Goal: Use online tool/utility: Utilize a website feature to perform a specific function

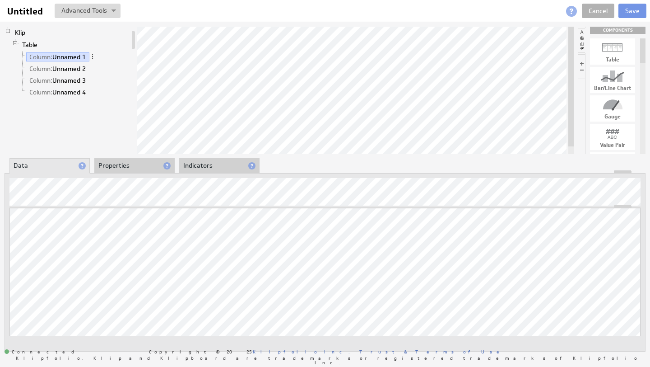
click at [123, 162] on li "Properties" at bounding box center [134, 165] width 80 height 15
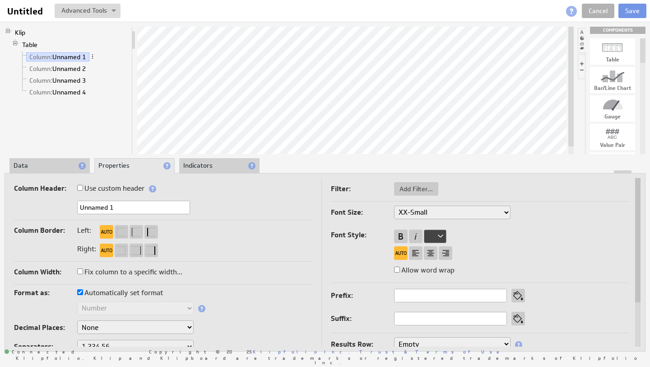
click at [507, 211] on select "XX-Small X-Small Small Medium Large X-Large XX-Large" at bounding box center [452, 212] width 116 height 14
click at [65, 70] on link "Column: Unnamed 2" at bounding box center [57, 68] width 63 height 9
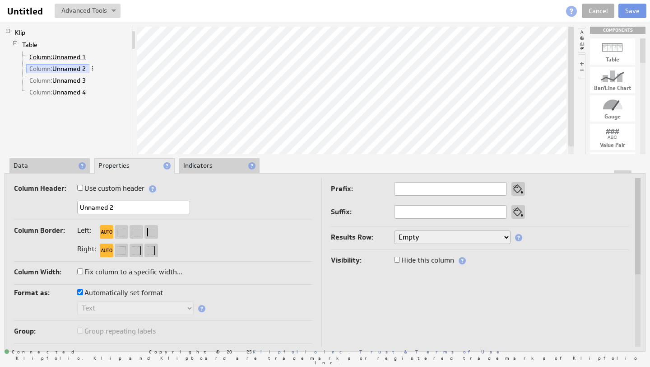
click at [51, 56] on span "Column:" at bounding box center [40, 57] width 23 height 8
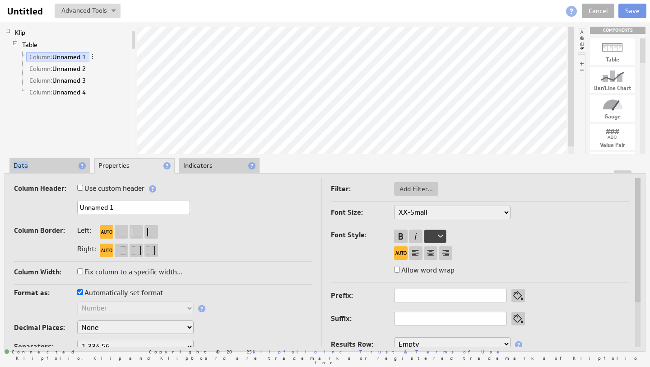
click at [38, 162] on li "Data" at bounding box center [49, 165] width 80 height 15
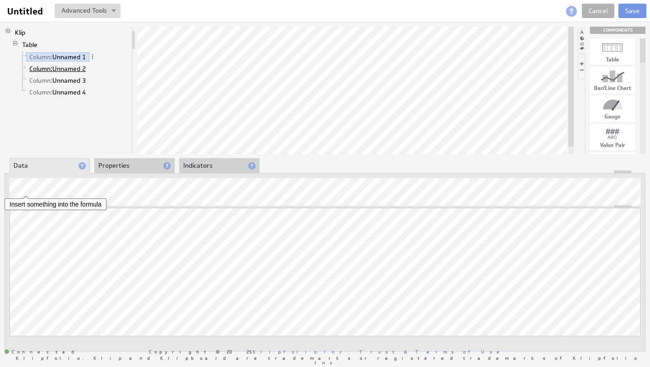
click at [46, 70] on span "Column:" at bounding box center [40, 69] width 23 height 8
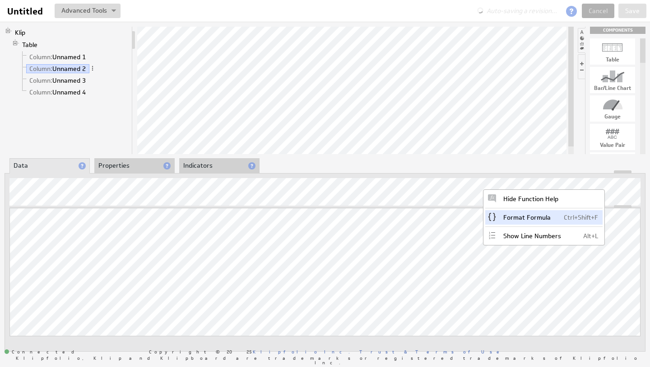
click at [534, 217] on div "Format Formula Ctrl+Shift+F" at bounding box center [543, 217] width 117 height 14
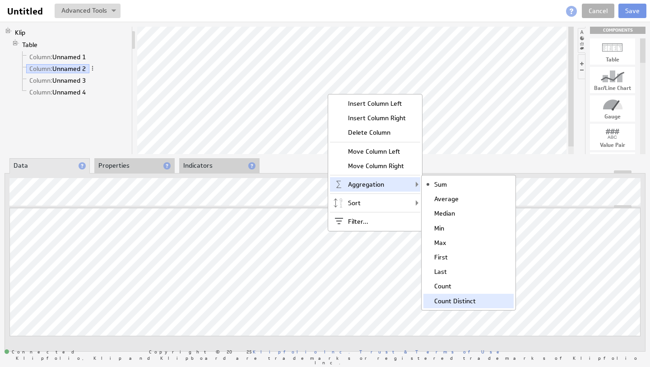
click at [451, 298] on div "Count Distinct" at bounding box center [468, 300] width 90 height 14
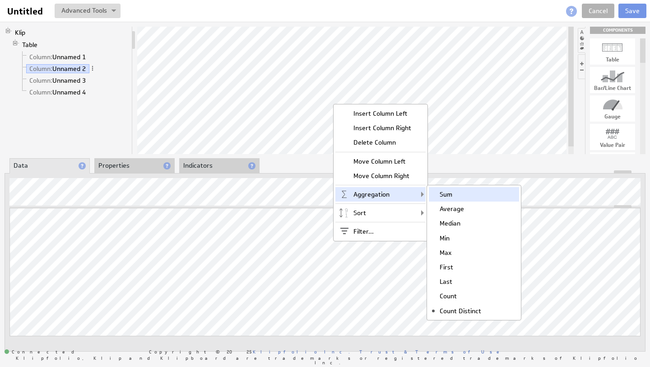
click at [458, 197] on div "Sum" at bounding box center [474, 194] width 90 height 14
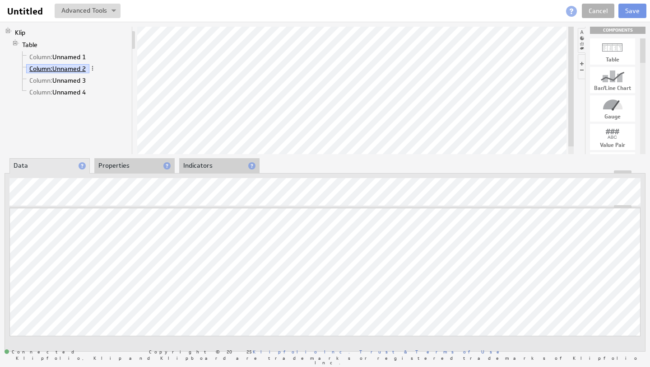
click at [40, 69] on span "Column:" at bounding box center [40, 69] width 23 height 8
click at [40, 71] on span "Column:" at bounding box center [40, 69] width 23 height 8
drag, startPoint x: 642, startPoint y: 49, endPoint x: 642, endPoint y: 61, distance: 11.7
click at [642, 59] on div at bounding box center [642, 50] width 5 height 24
drag, startPoint x: 641, startPoint y: 55, endPoint x: 642, endPoint y: 115, distance: 60.0
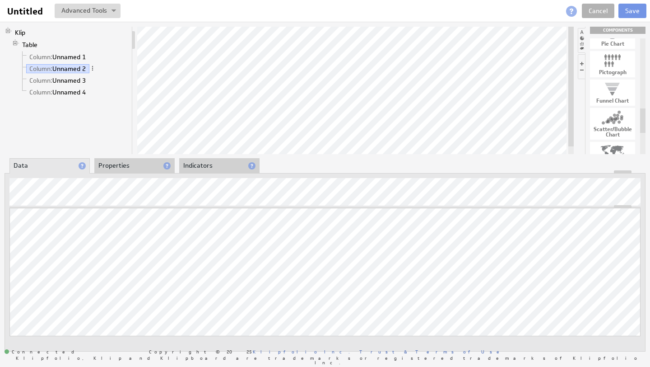
click at [642, 115] on div at bounding box center [642, 120] width 5 height 24
click at [612, 98] on div "Funnel Chart" at bounding box center [612, 100] width 45 height 5
click at [601, 89] on div at bounding box center [612, 89] width 45 height 14
drag, startPoint x: 601, startPoint y: 89, endPoint x: 492, endPoint y: 70, distance: 111.0
click at [112, 11] on img at bounding box center [114, 11] width 5 height 4
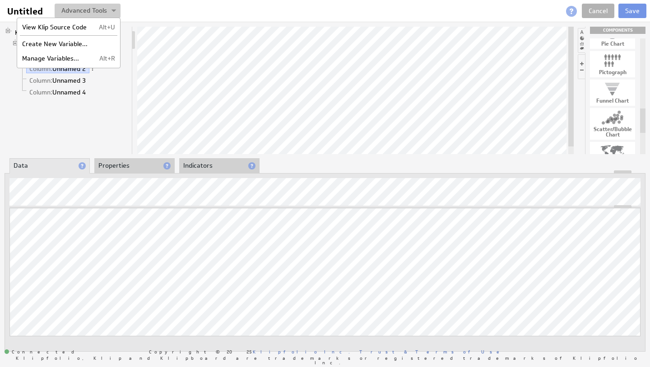
click at [112, 11] on img at bounding box center [114, 11] width 5 height 4
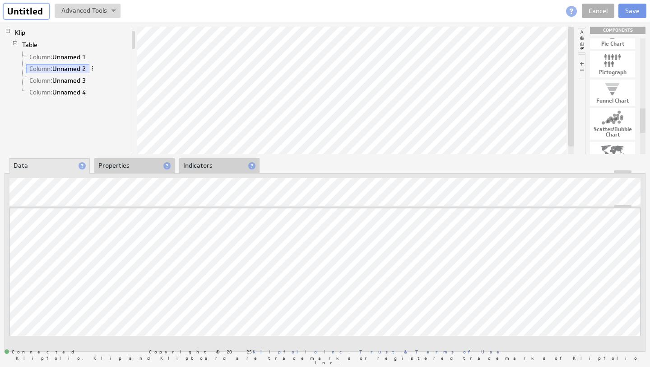
click at [28, 11] on input "Untitled" at bounding box center [27, 11] width 46 height 15
type input "T"
type input "Data exploring"
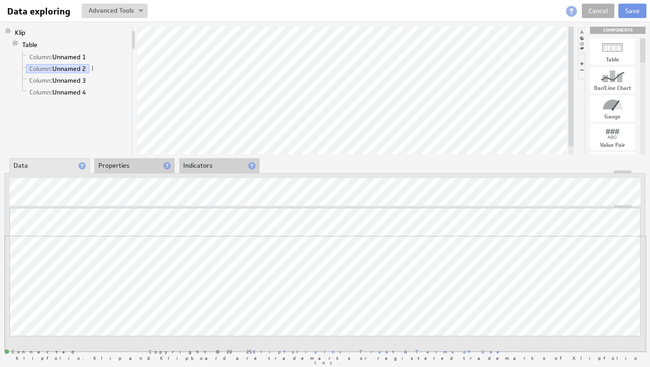
drag, startPoint x: 553, startPoint y: 173, endPoint x: 548, endPoint y: 261, distance: 88.1
